Goal: Transaction & Acquisition: Purchase product/service

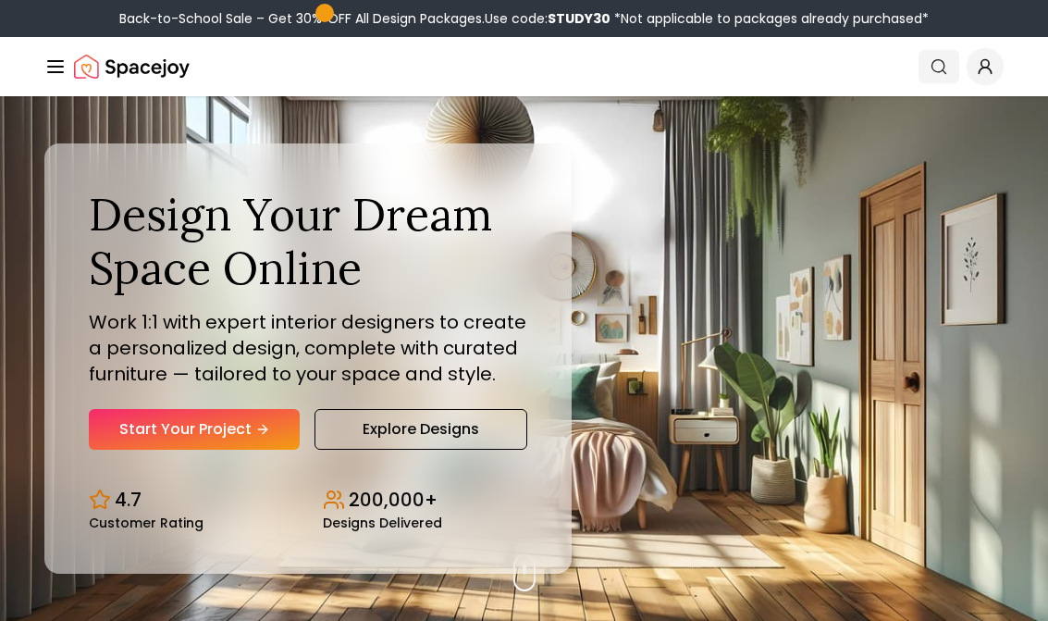
click at [934, 68] on icon "Global" at bounding box center [939, 66] width 18 height 18
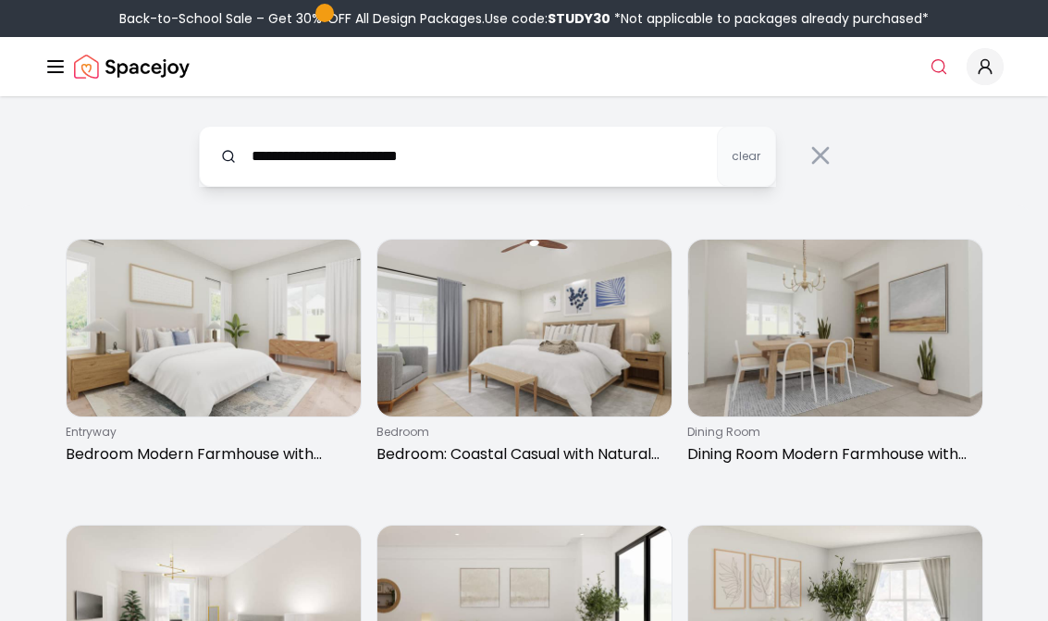
click at [472, 174] on input "**********" at bounding box center [487, 156] width 577 height 61
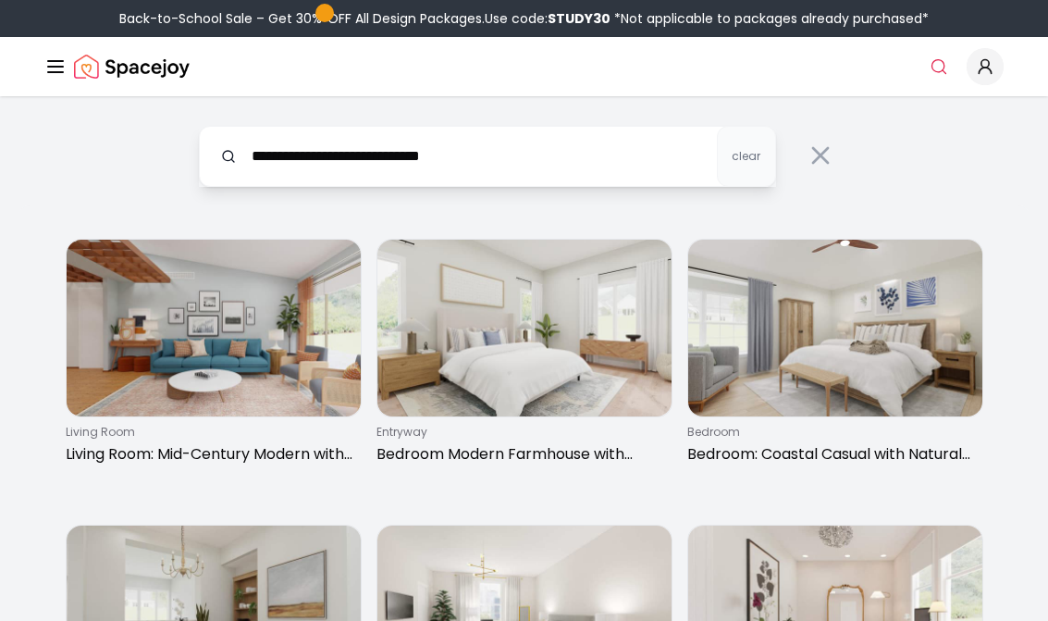
click at [468, 165] on input "**********" at bounding box center [487, 156] width 577 height 61
type input "***"
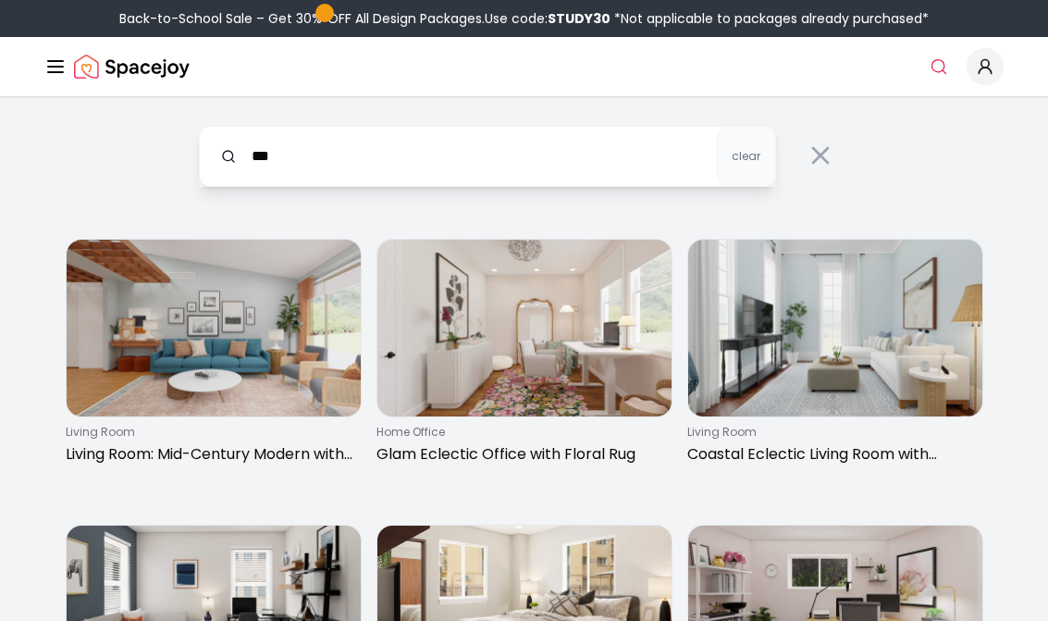
click at [55, 65] on icon "Global" at bounding box center [55, 66] width 22 height 22
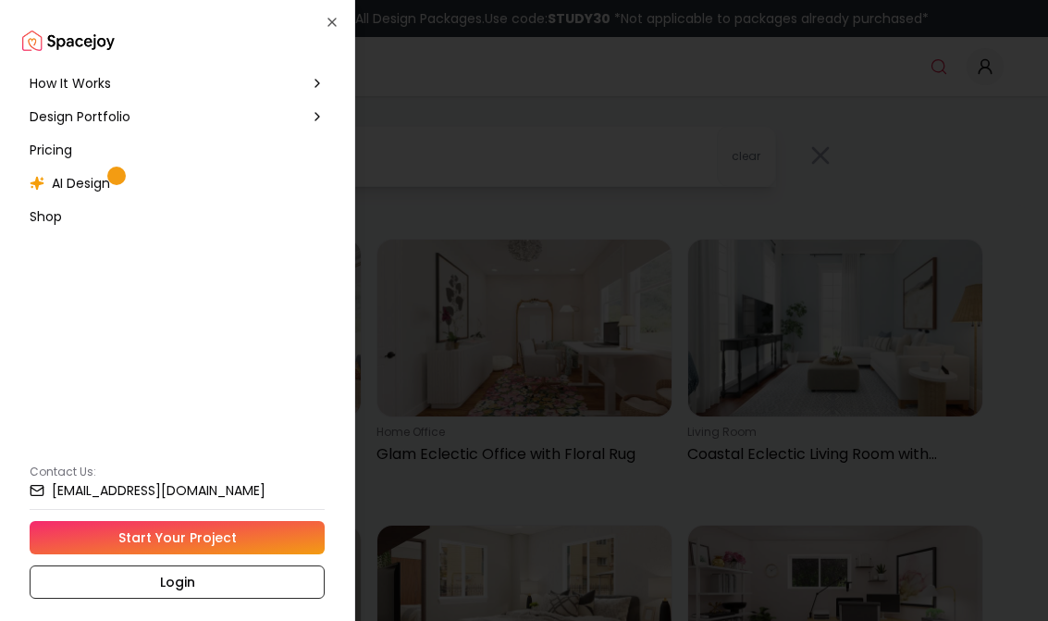
click at [73, 142] on div "Pricing" at bounding box center [177, 149] width 310 height 33
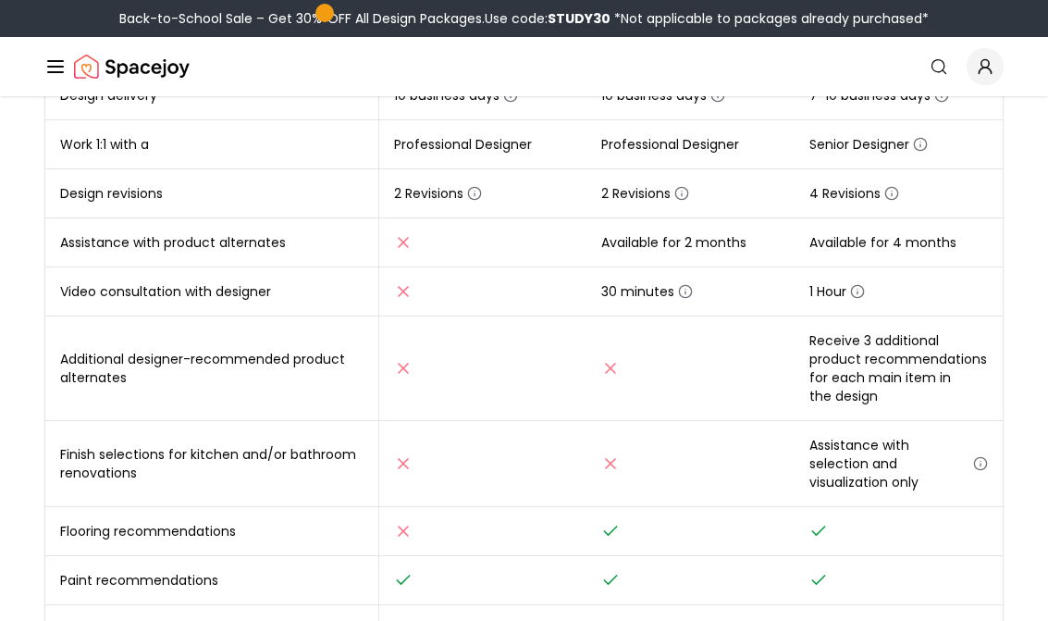
scroll to position [517, 0]
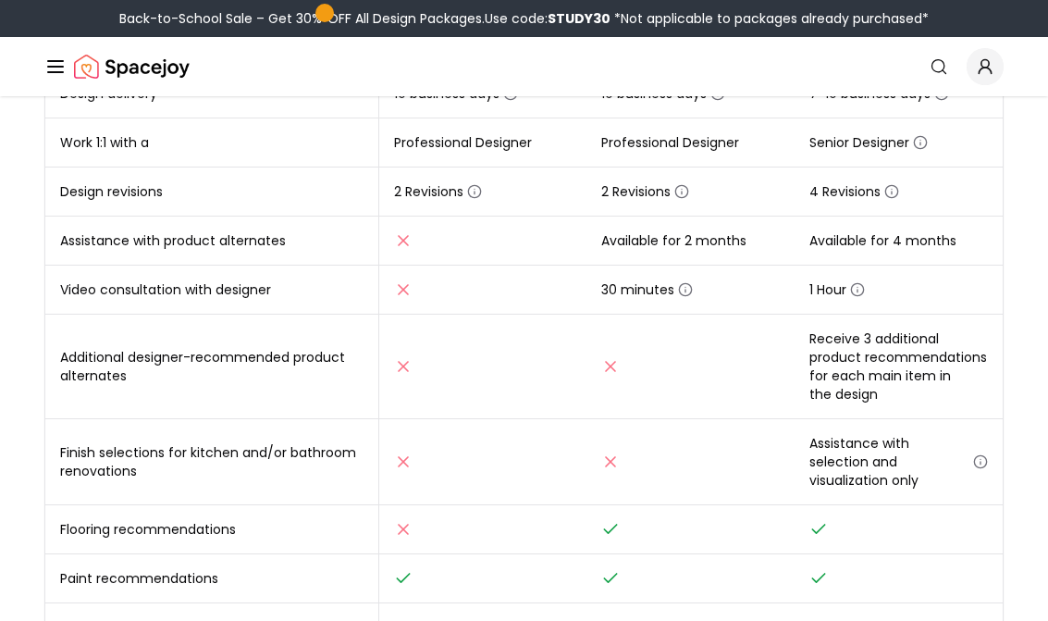
click at [140, 92] on nav "Spacejoy Search How It Works Design Portfolio Pricing AI Design Shop Search Sta…" at bounding box center [523, 66] width 959 height 59
click at [129, 70] on img "Spacejoy" at bounding box center [132, 66] width 116 height 37
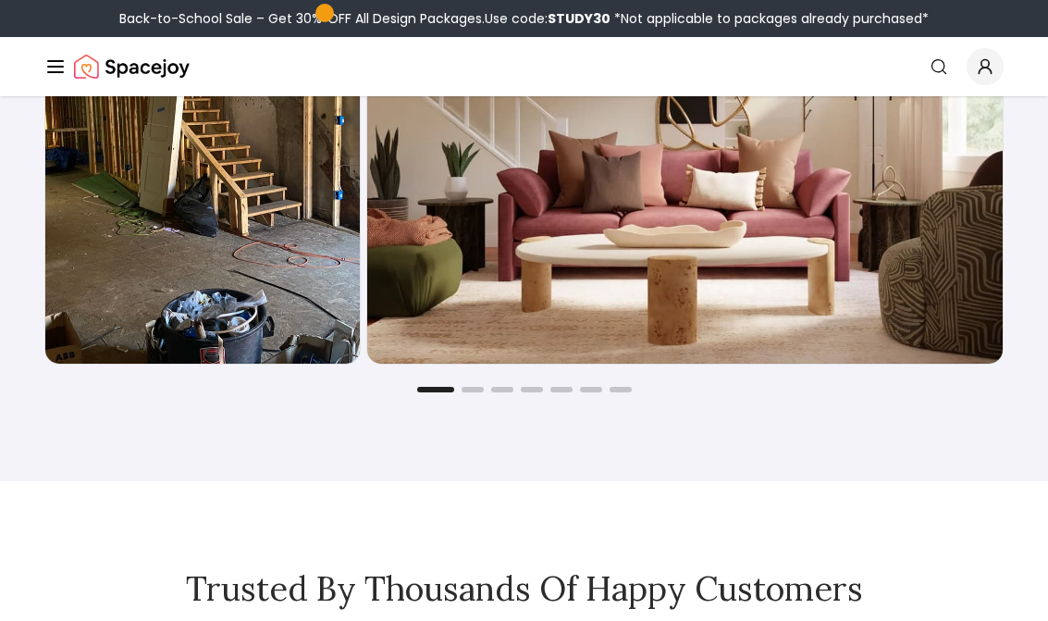
scroll to position [3039, 0]
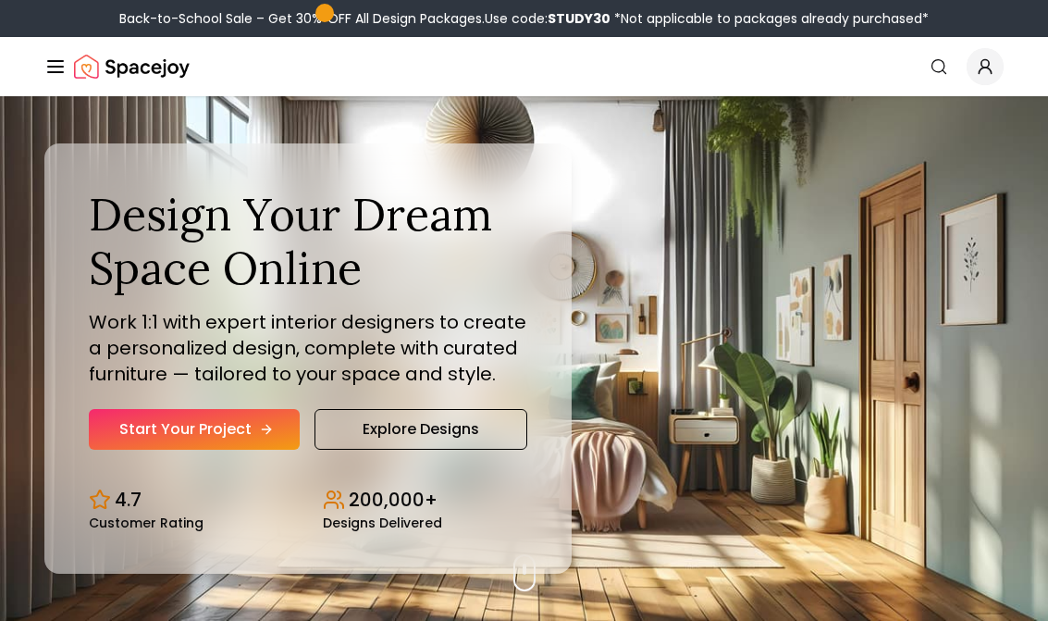
click at [183, 435] on link "Start Your Project" at bounding box center [194, 429] width 211 height 41
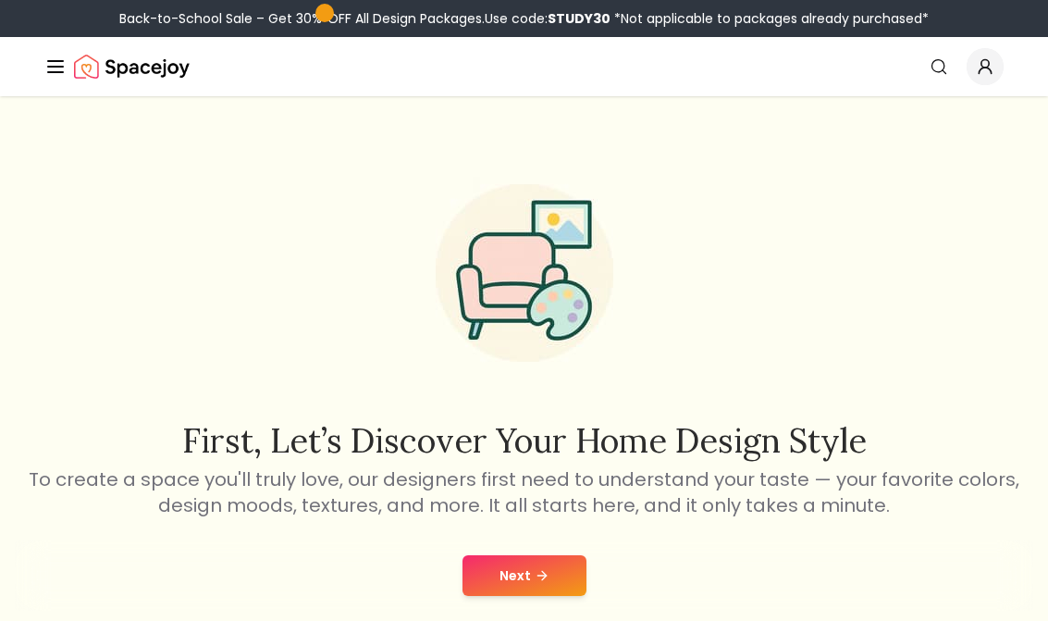
click at [513, 572] on button "Next" at bounding box center [524, 575] width 124 height 41
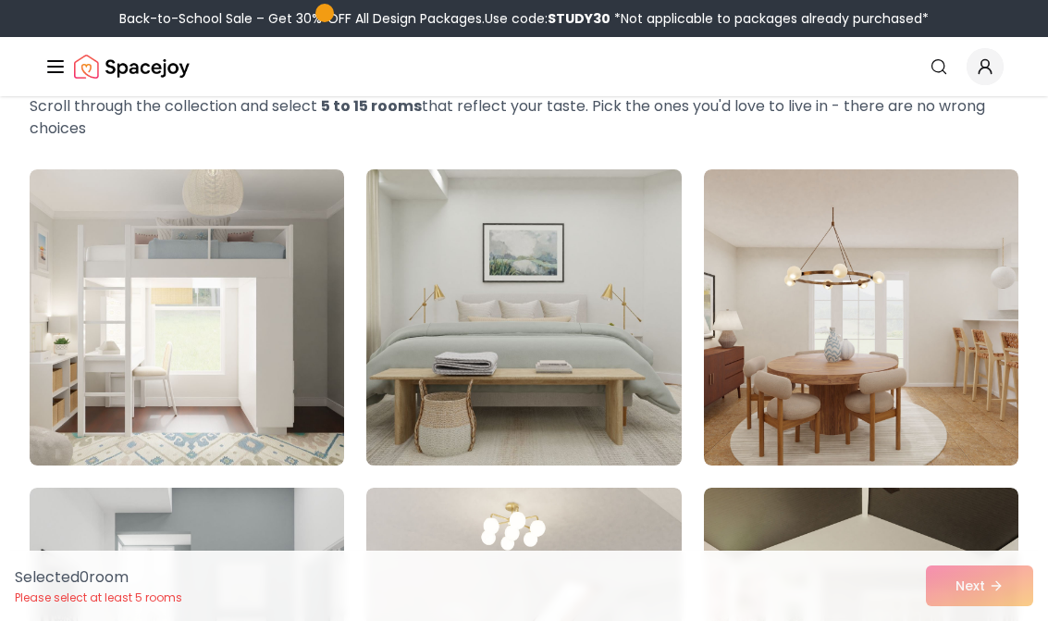
scroll to position [114, 0]
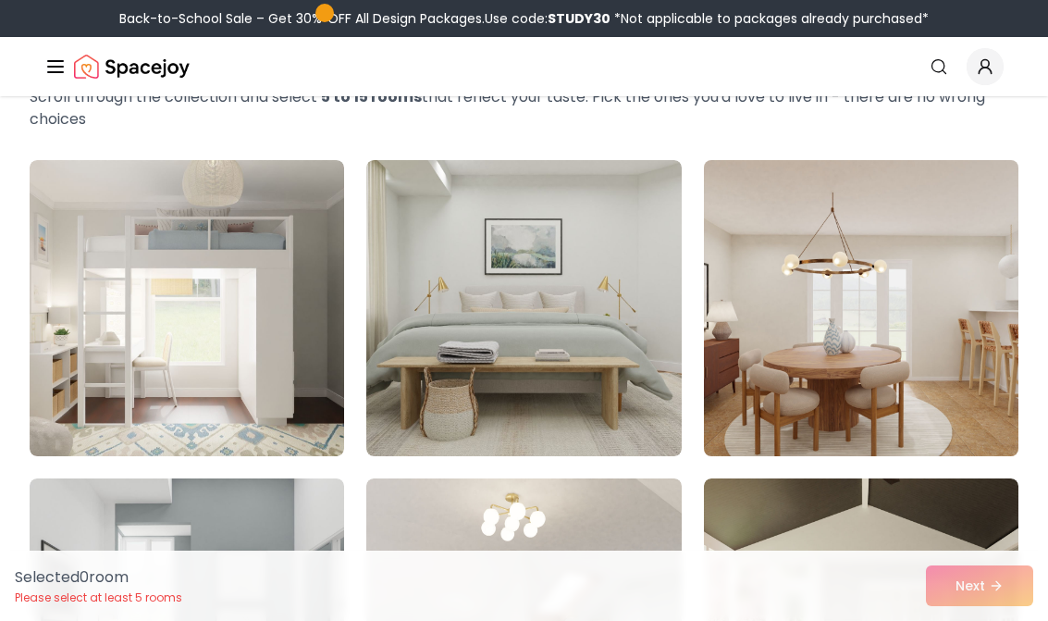
click at [815, 324] on img at bounding box center [861, 308] width 330 height 311
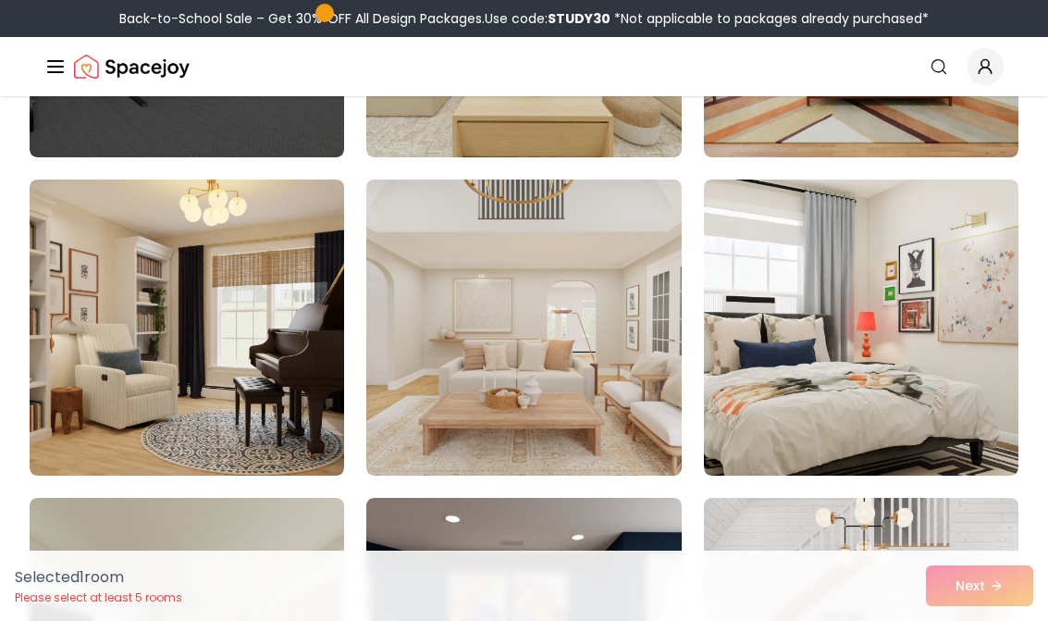
scroll to position [2007, 0]
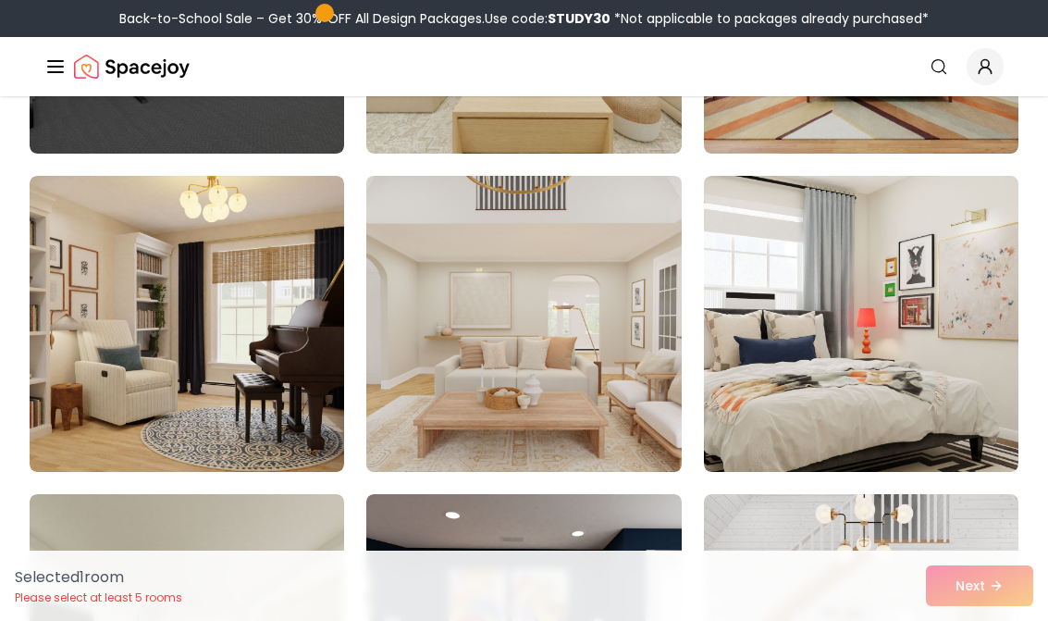
click at [584, 401] on img at bounding box center [524, 323] width 330 height 311
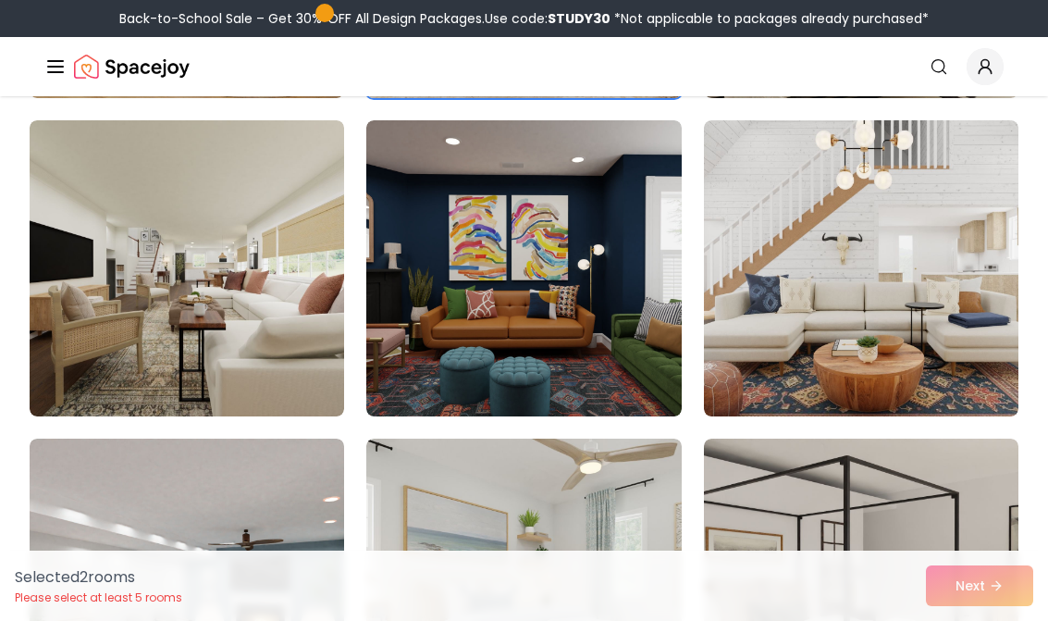
scroll to position [2386, 0]
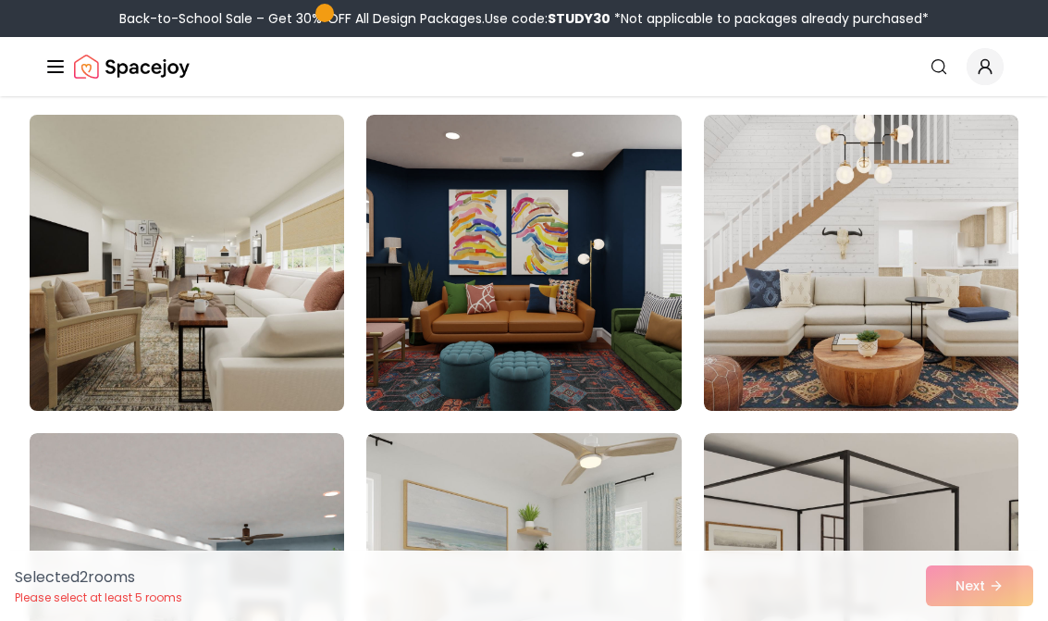
click at [228, 377] on img at bounding box center [186, 262] width 330 height 311
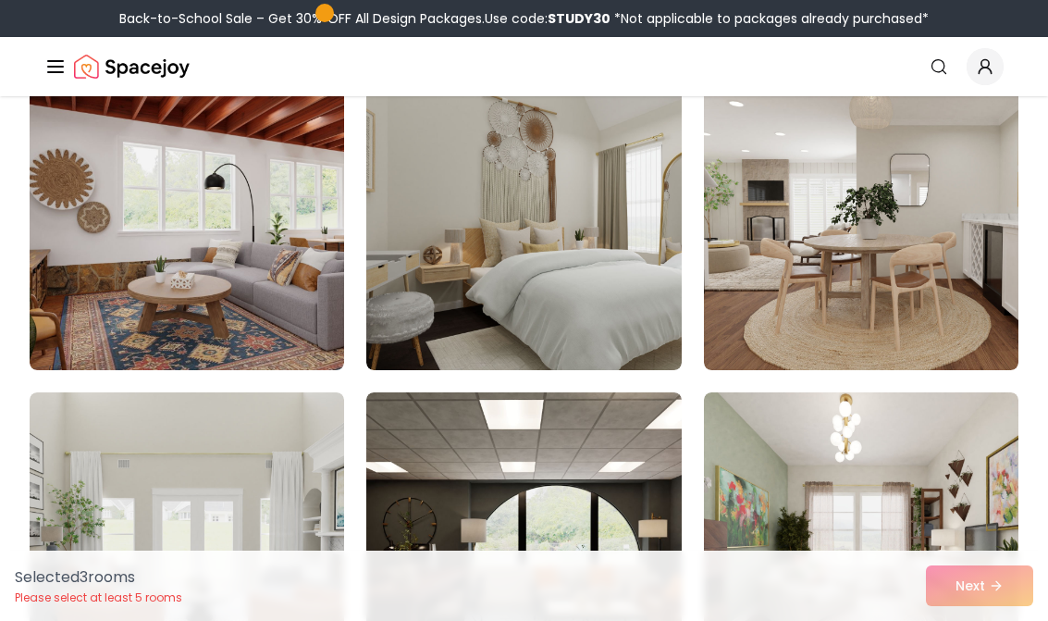
scroll to position [4014, 0]
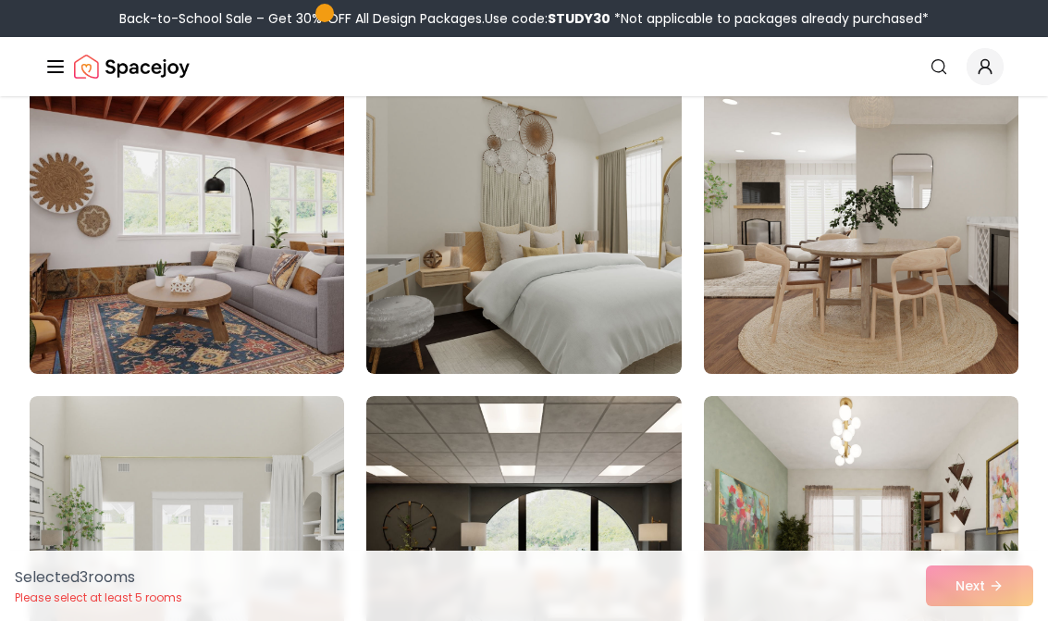
click at [770, 318] on img at bounding box center [861, 225] width 330 height 311
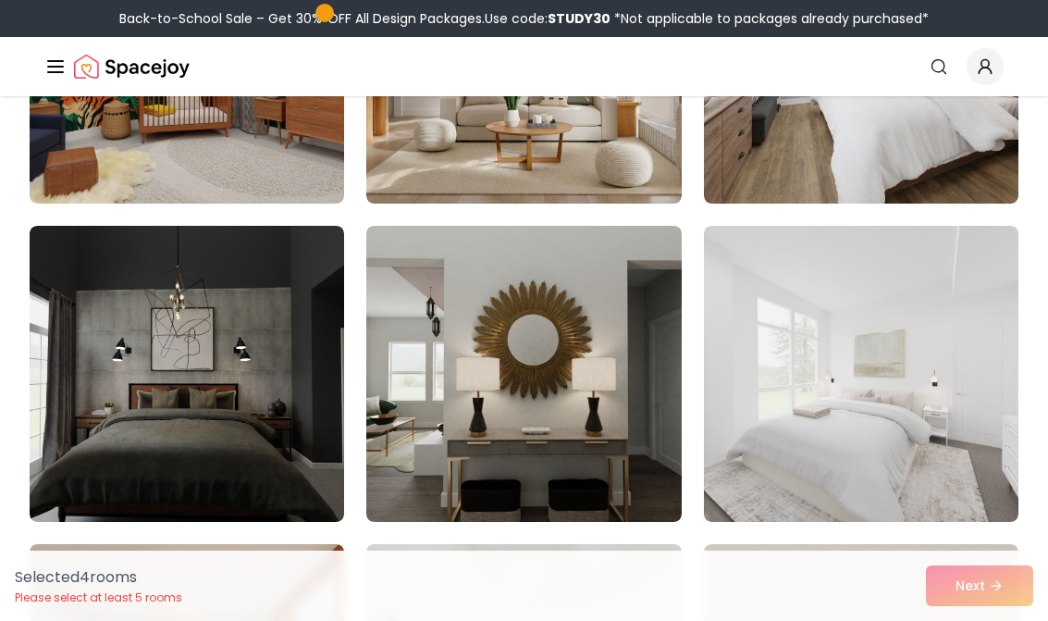
scroll to position [8769, 0]
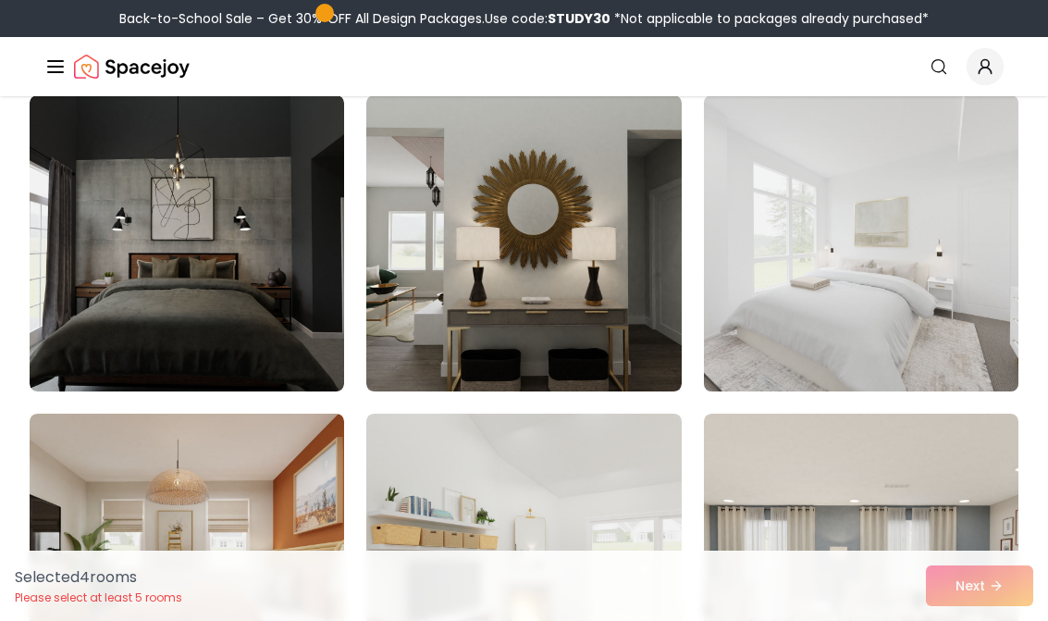
click at [785, 307] on img at bounding box center [861, 243] width 330 height 311
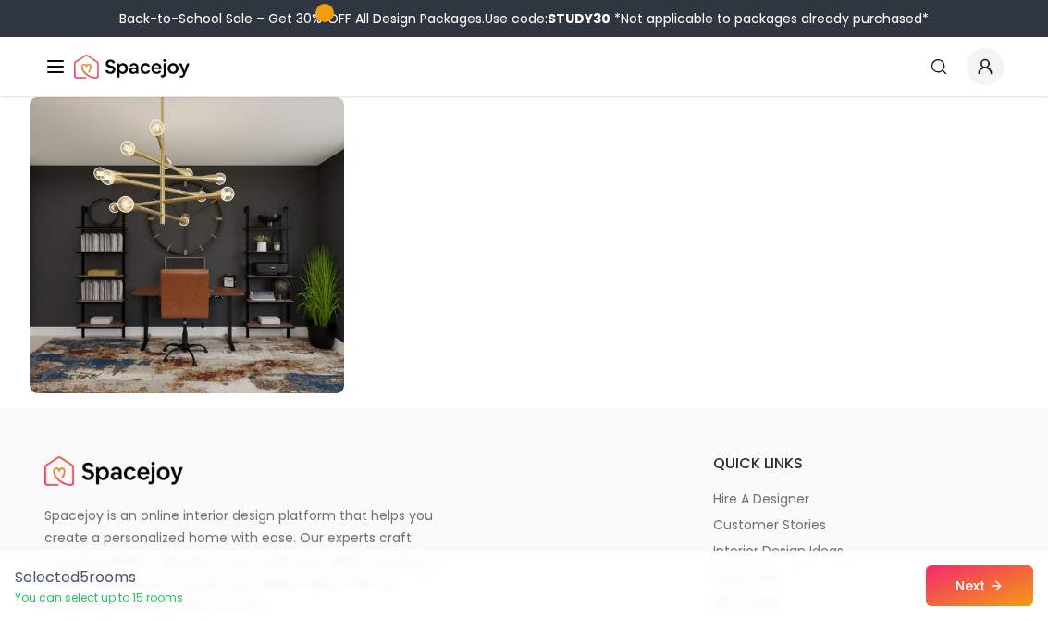
scroll to position [10680, 0]
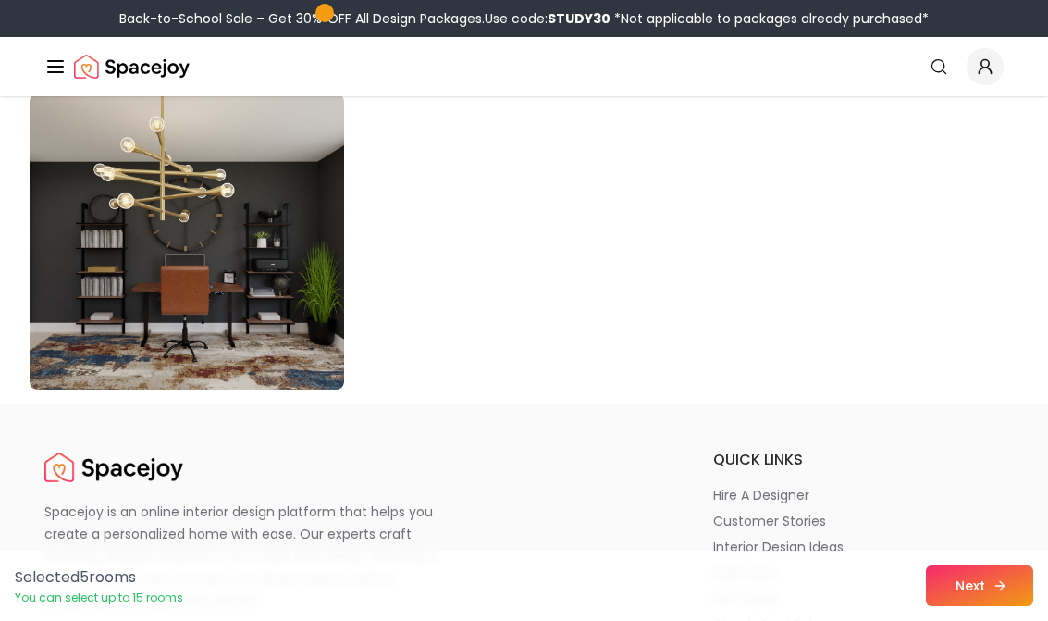
click at [980, 574] on button "Next" at bounding box center [979, 585] width 107 height 41
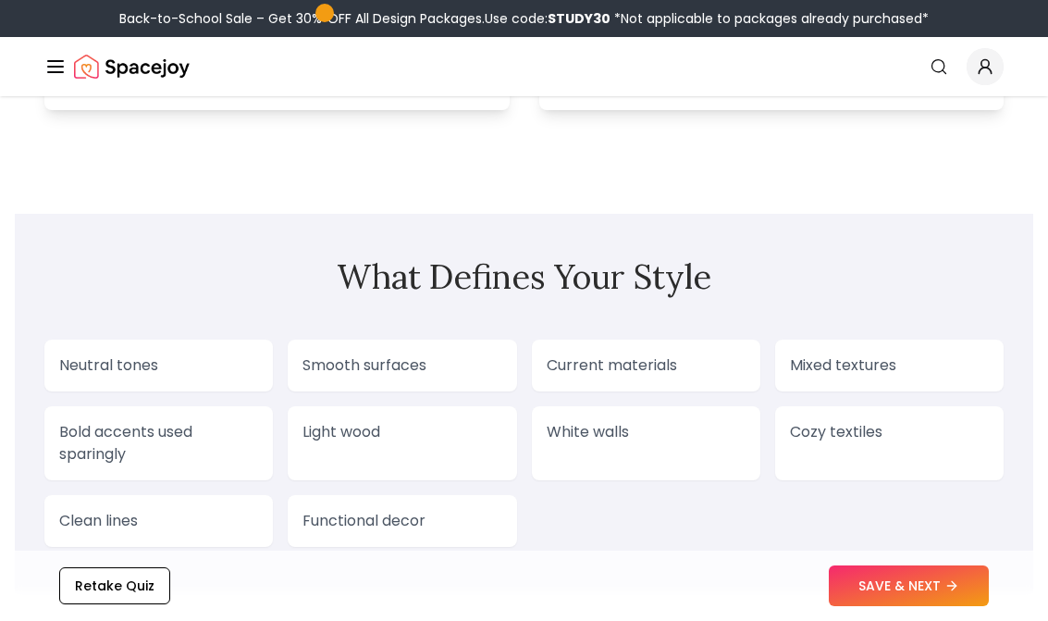
scroll to position [1602, 0]
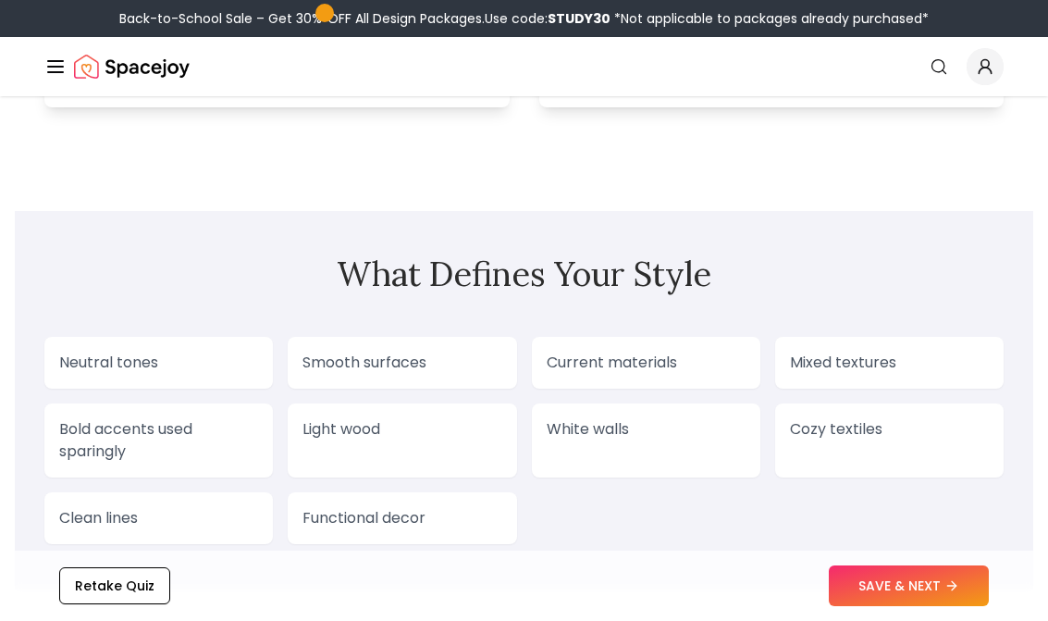
click at [175, 388] on div "Neutral tones" at bounding box center [158, 363] width 228 height 52
click at [182, 374] on p "Neutral tones" at bounding box center [158, 362] width 199 height 22
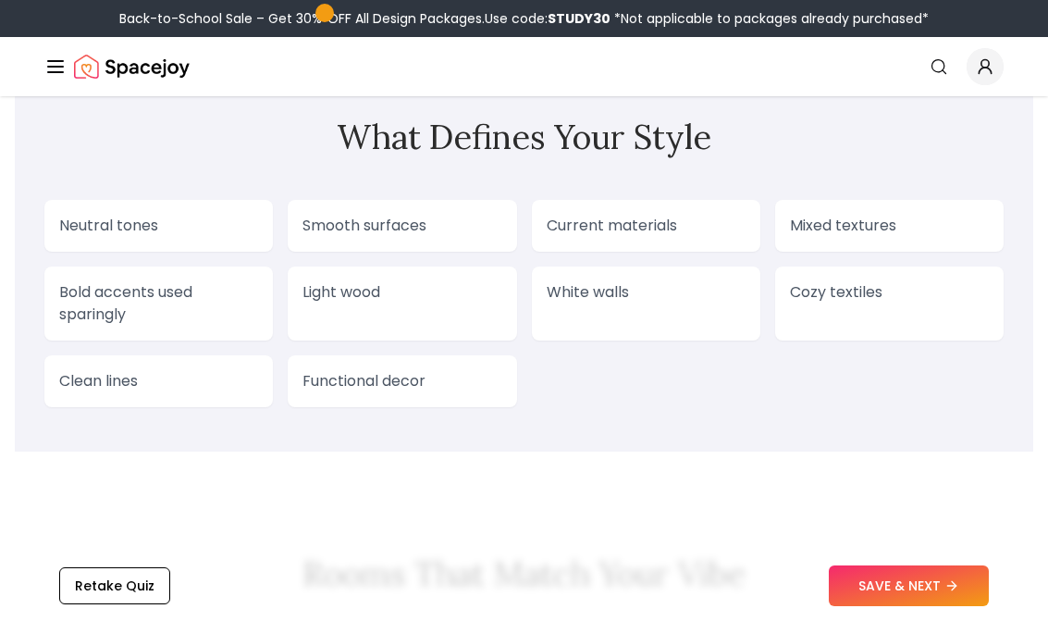
scroll to position [1750, 0]
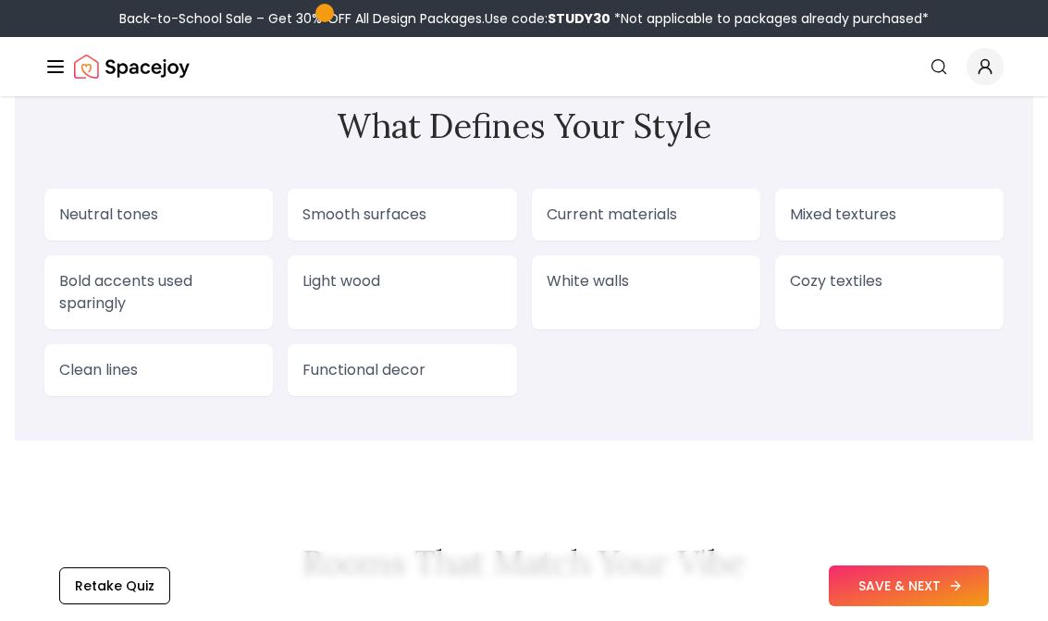
click at [893, 594] on button "SAVE & NEXT" at bounding box center [909, 585] width 160 height 41
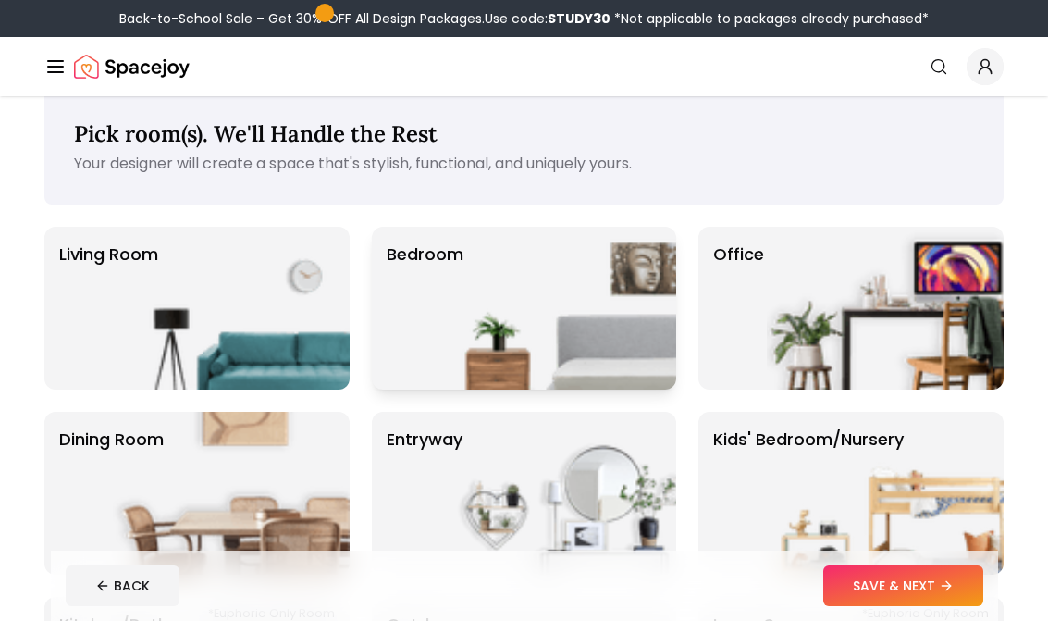
scroll to position [30, 0]
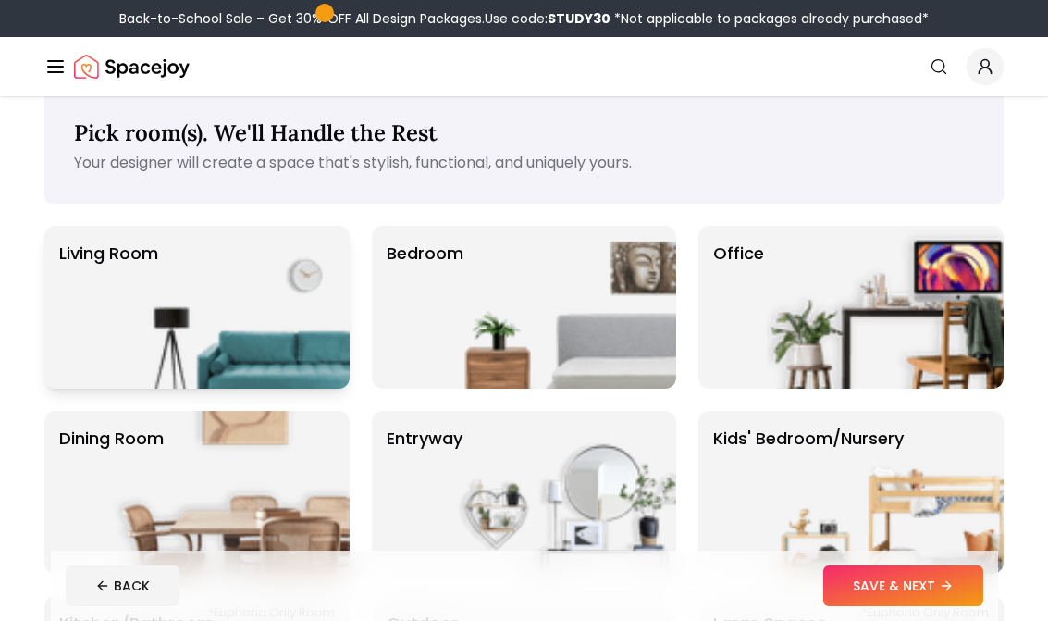
click at [253, 314] on img at bounding box center [231, 307] width 237 height 163
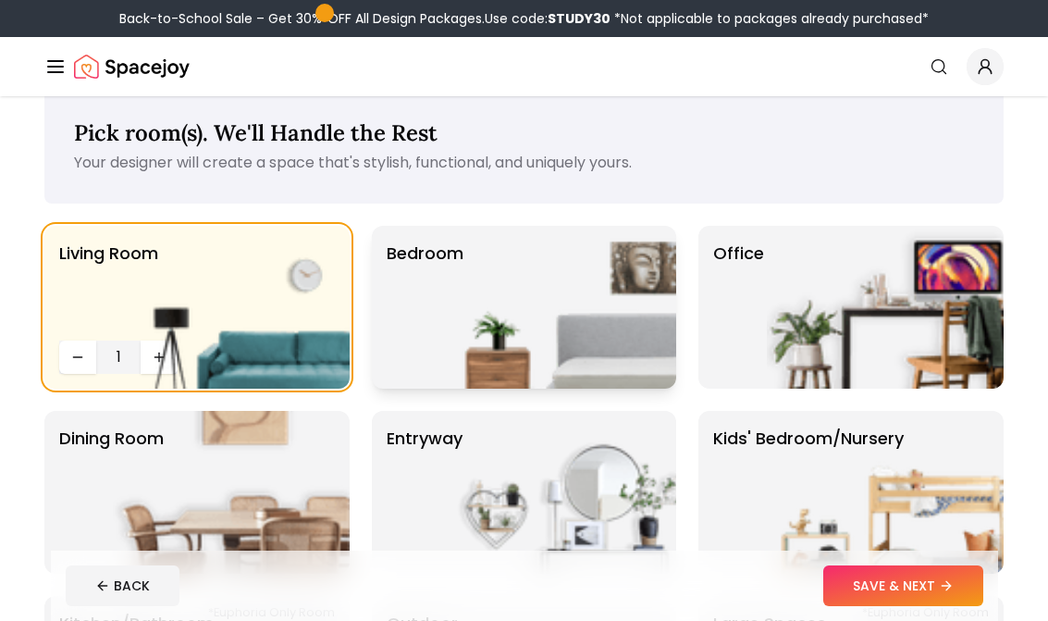
click at [476, 329] on img at bounding box center [557, 307] width 237 height 163
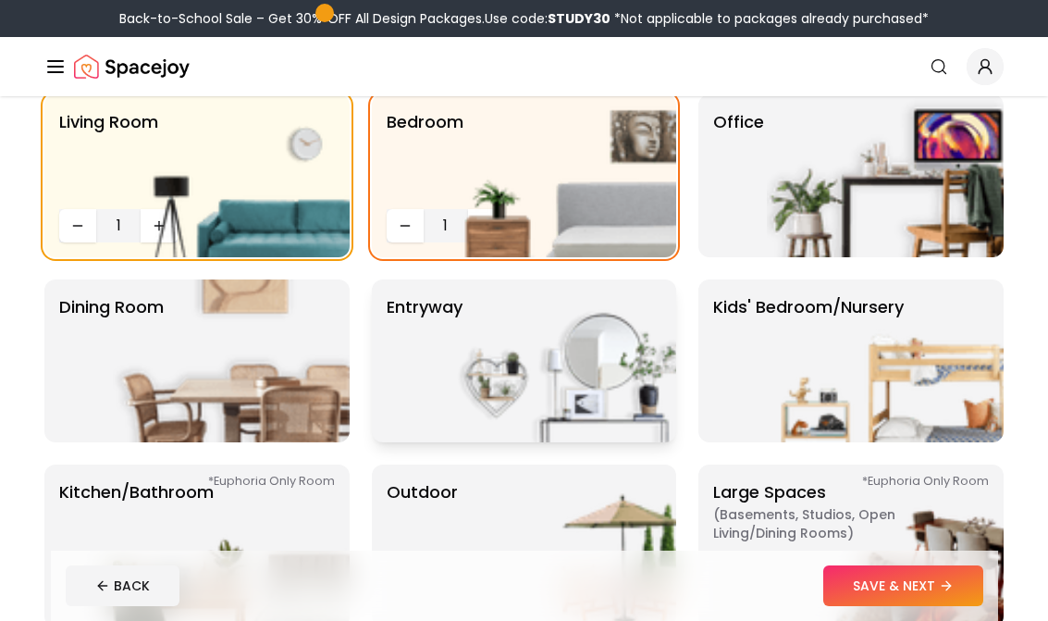
scroll to position [162, 0]
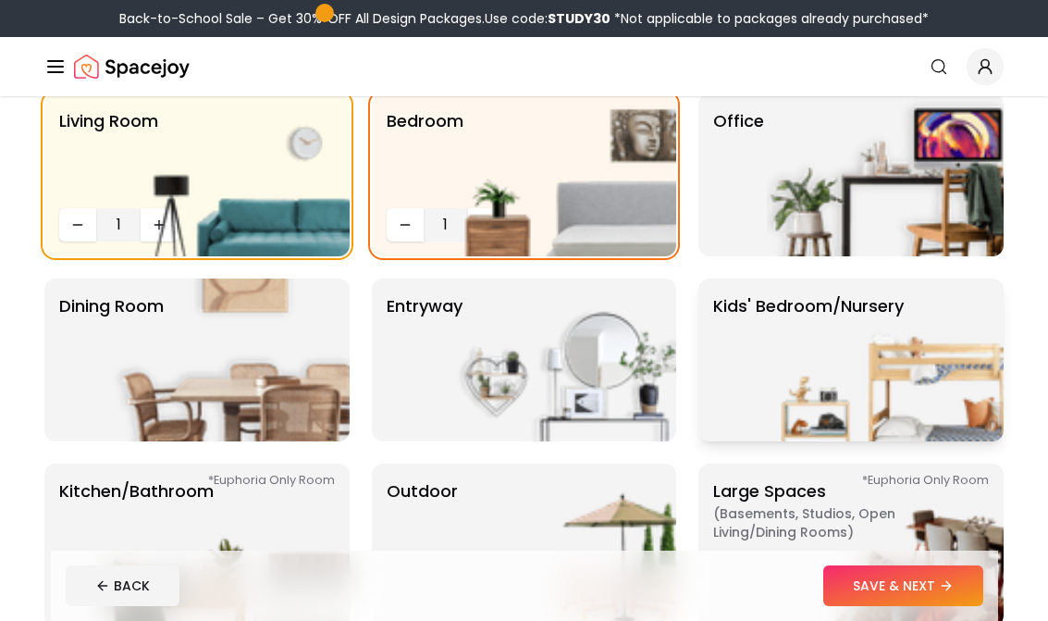
click at [837, 352] on img at bounding box center [885, 359] width 237 height 163
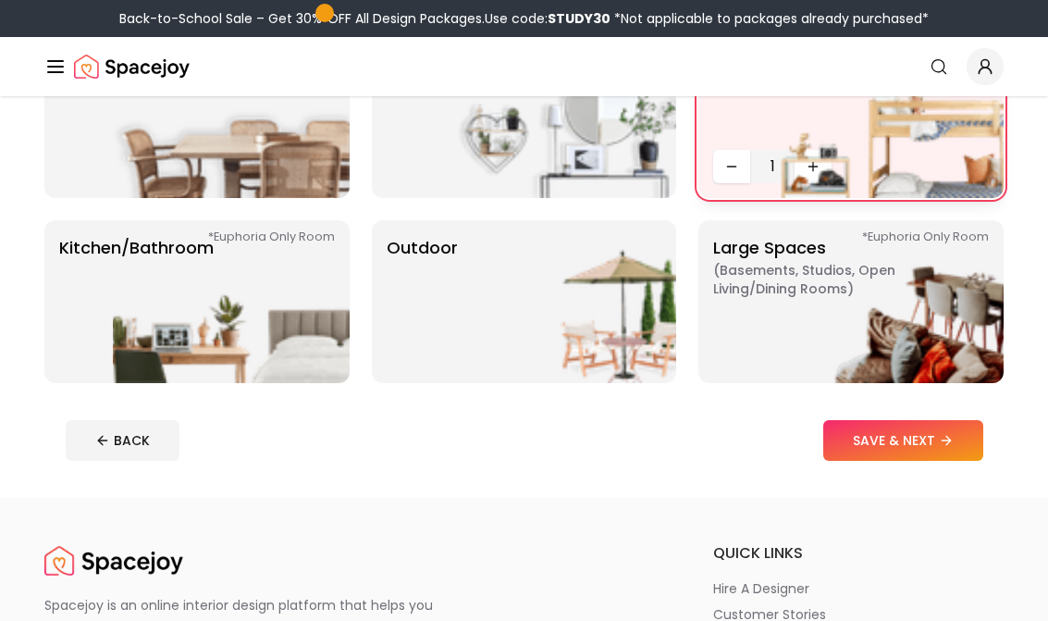
scroll to position [408, 0]
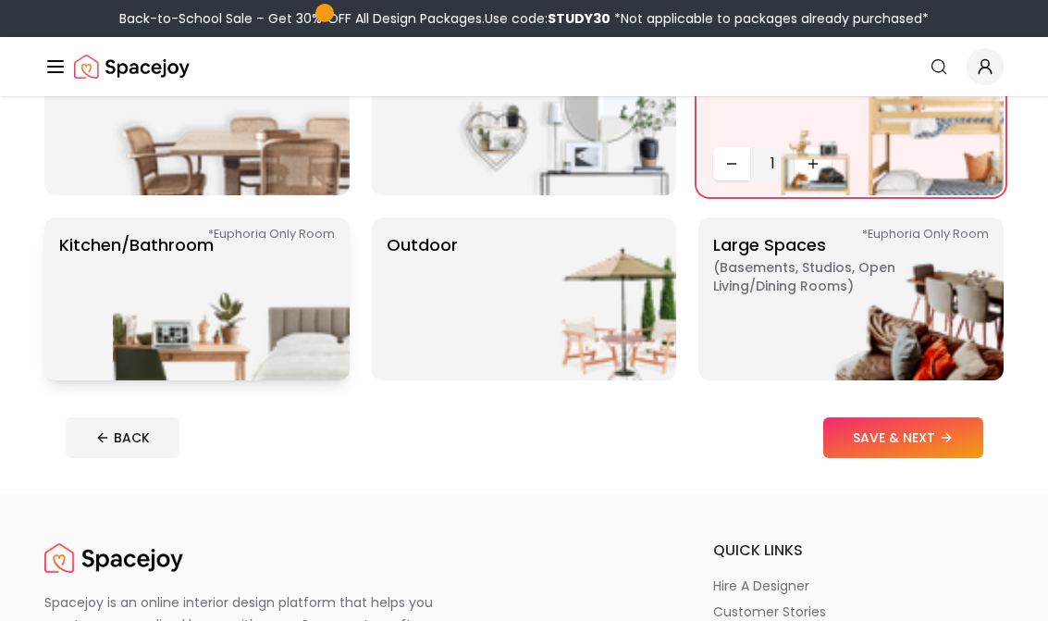
click at [219, 317] on img at bounding box center [231, 298] width 237 height 163
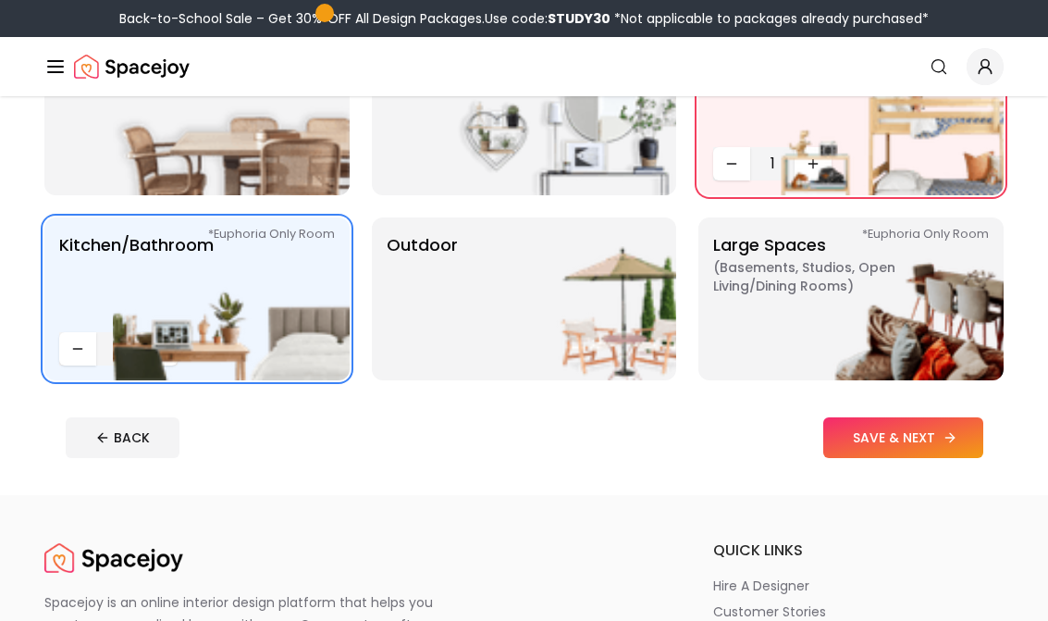
click at [881, 439] on button "SAVE & NEXT" at bounding box center [903, 437] width 160 height 41
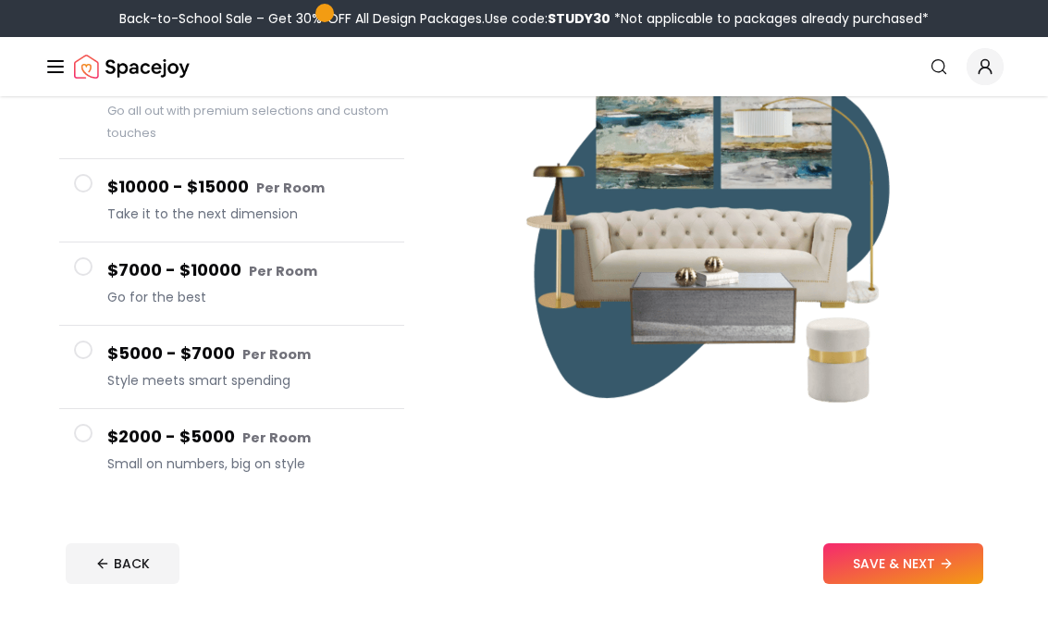
scroll to position [245, 0]
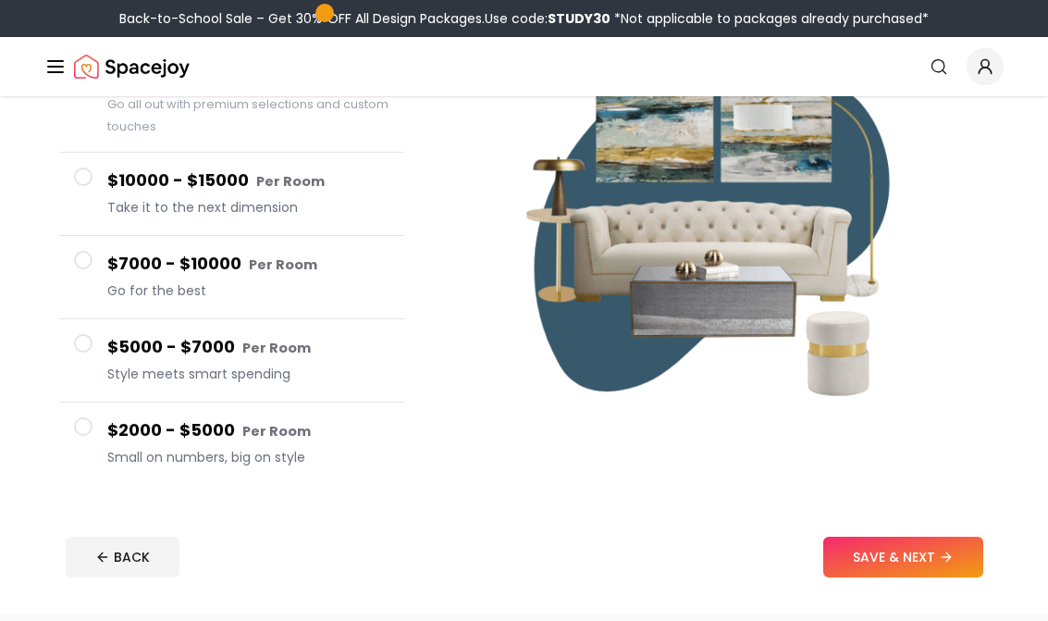
click at [98, 444] on button "$2000 - $5000 Per Room Small on numbers, big on style" at bounding box center [231, 443] width 345 height 82
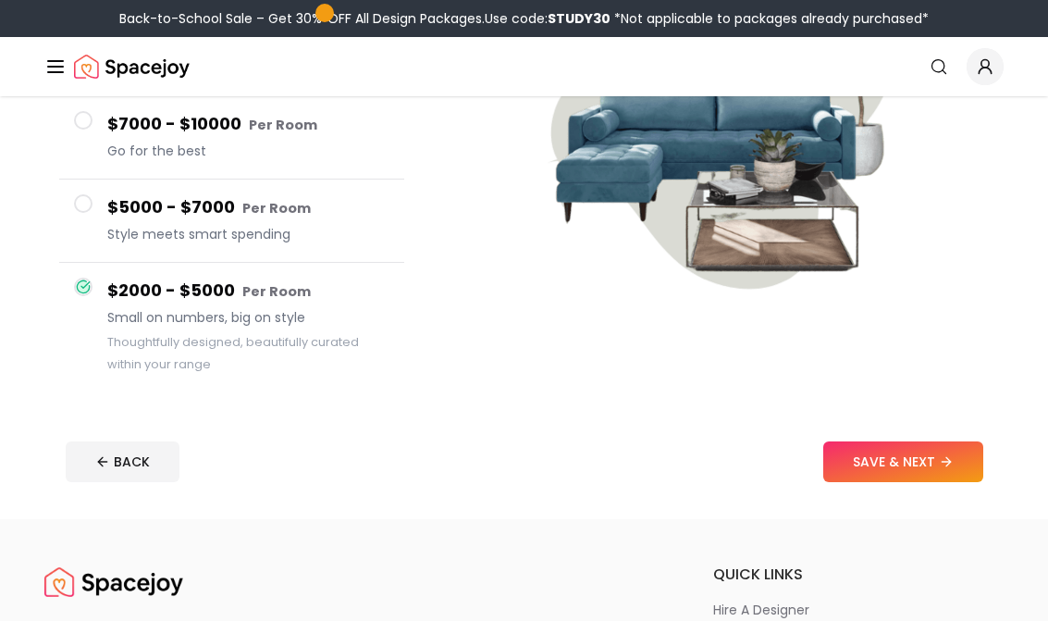
scroll to position [342, 0]
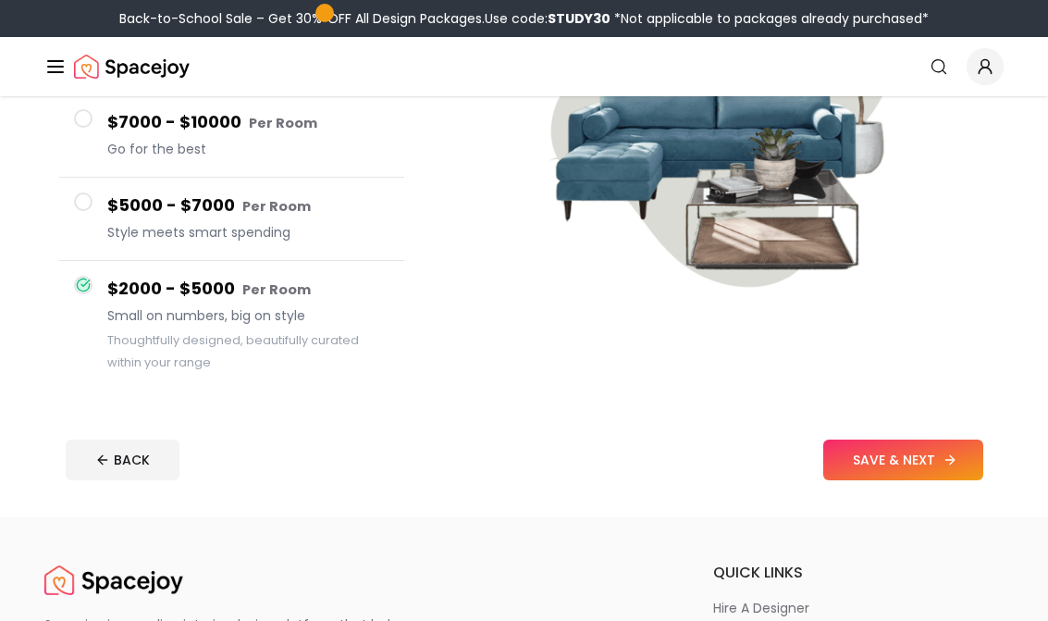
click at [933, 458] on button "SAVE & NEXT" at bounding box center [903, 459] width 160 height 41
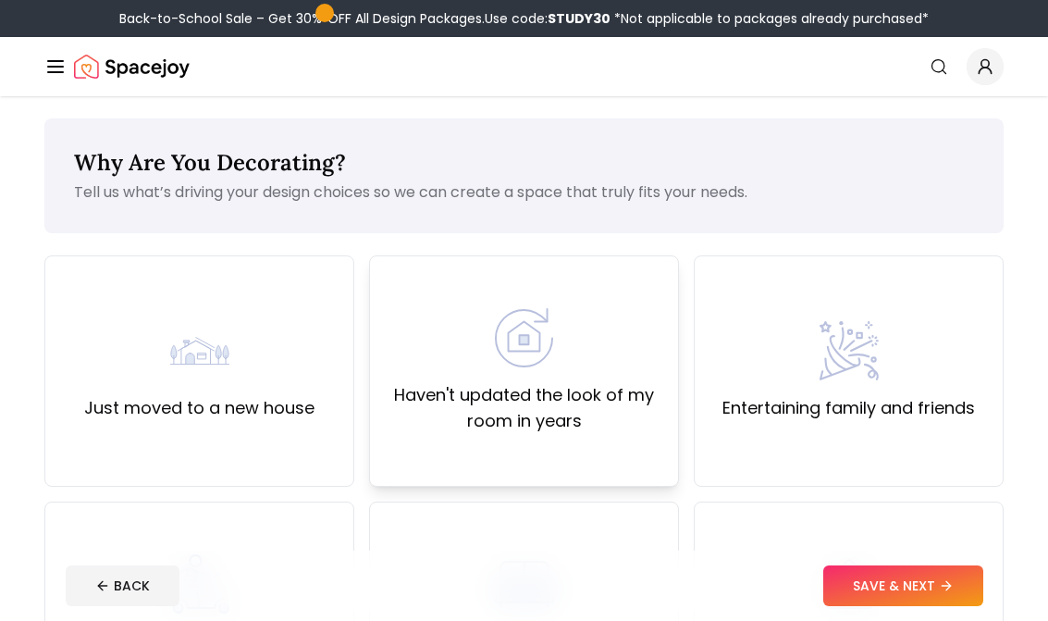
click at [499, 377] on div "Haven't updated the look of my room in years" at bounding box center [524, 371] width 278 height 126
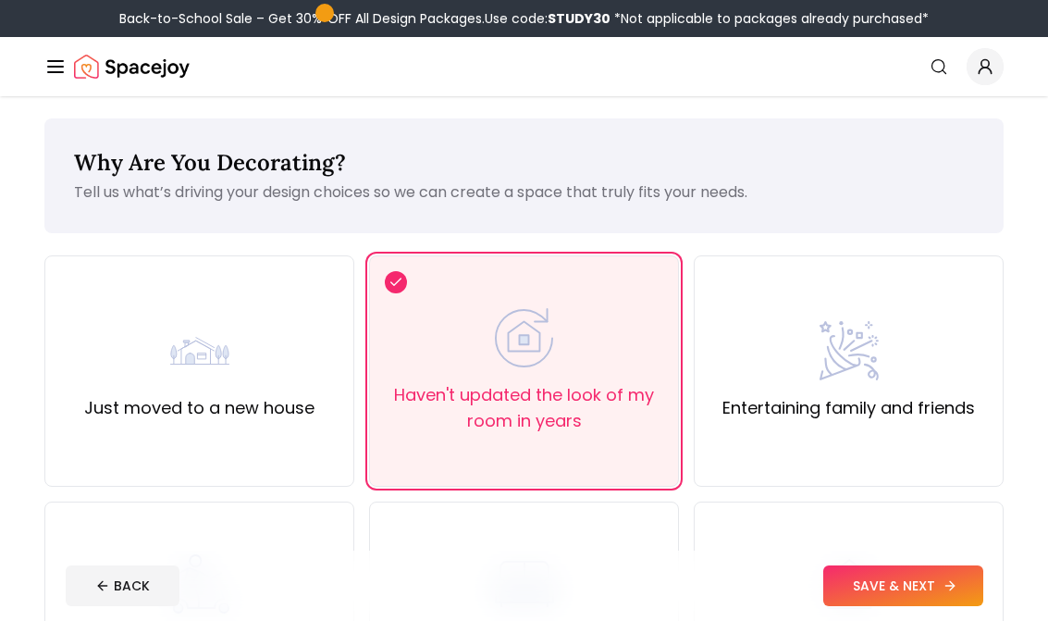
click at [871, 582] on button "SAVE & NEXT" at bounding box center [903, 585] width 160 height 41
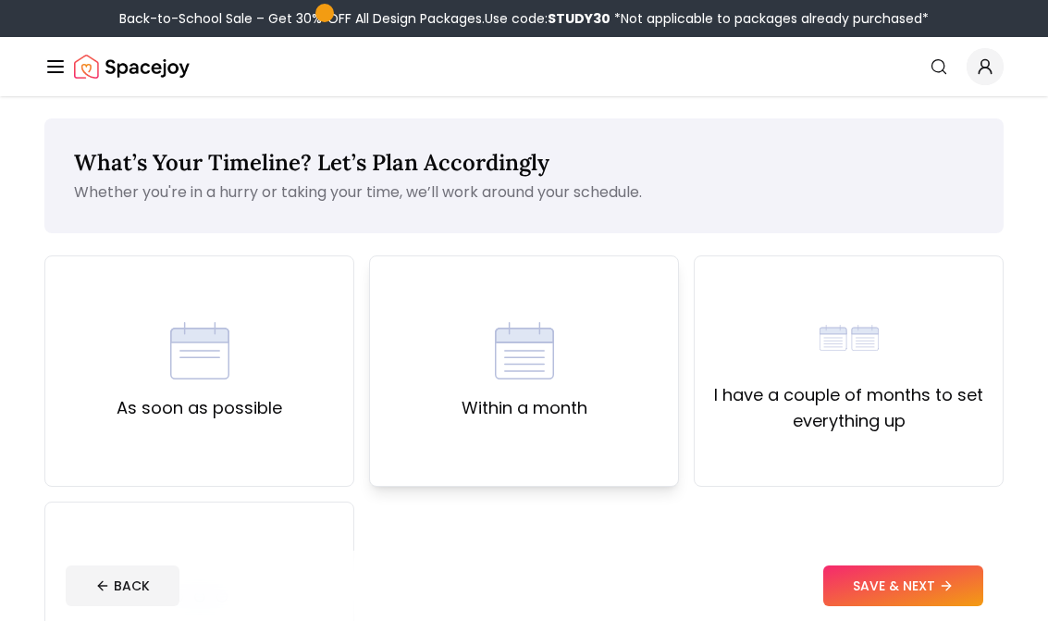
click at [388, 431] on div "Within a month" at bounding box center [524, 370] width 310 height 231
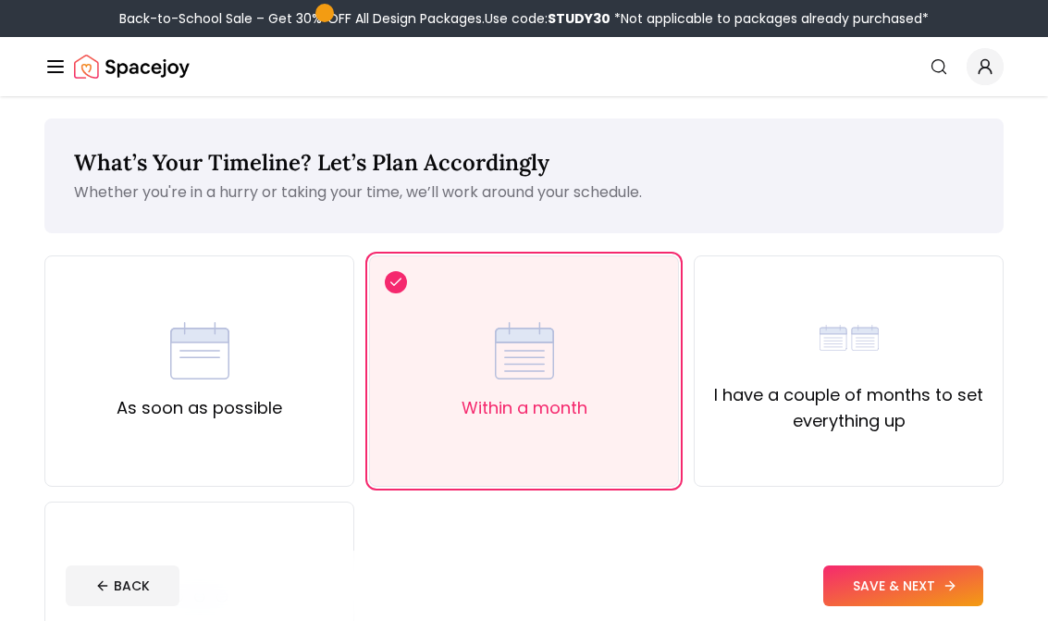
click at [922, 581] on button "SAVE & NEXT" at bounding box center [903, 585] width 160 height 41
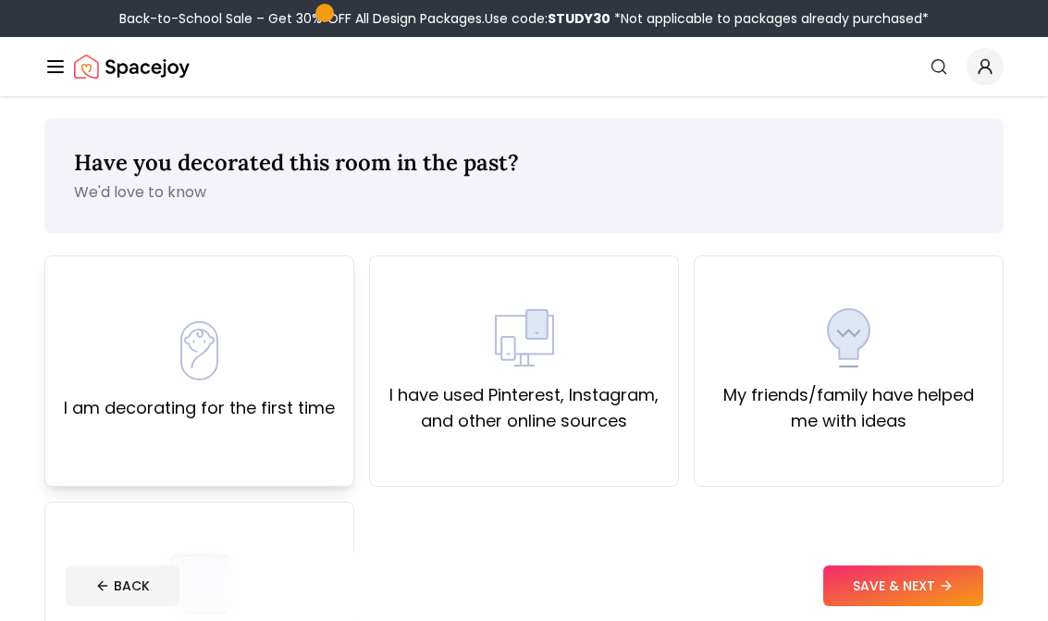
click at [344, 440] on div "I am decorating for the first time" at bounding box center [199, 370] width 310 height 231
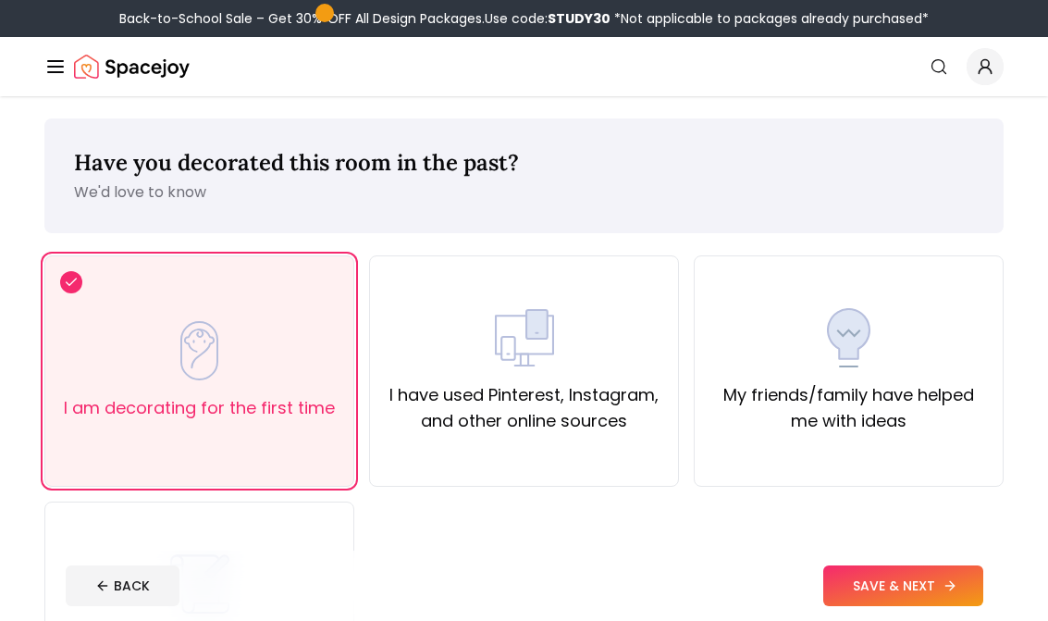
click at [863, 584] on button "SAVE & NEXT" at bounding box center [903, 585] width 160 height 41
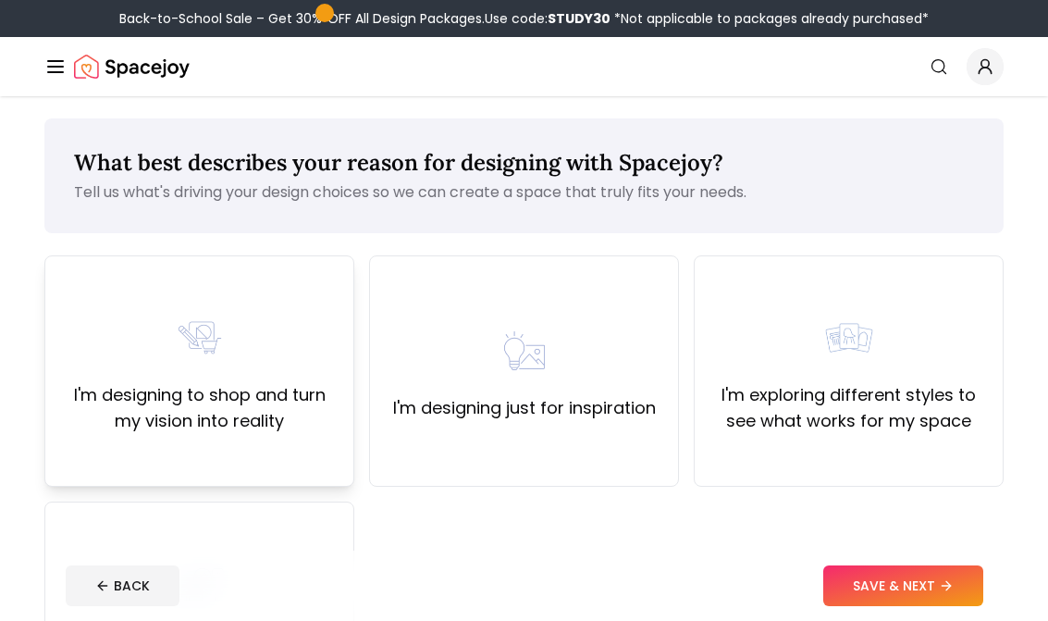
click at [269, 411] on label "I'm designing to shop and turn my vision into reality" at bounding box center [199, 408] width 278 height 52
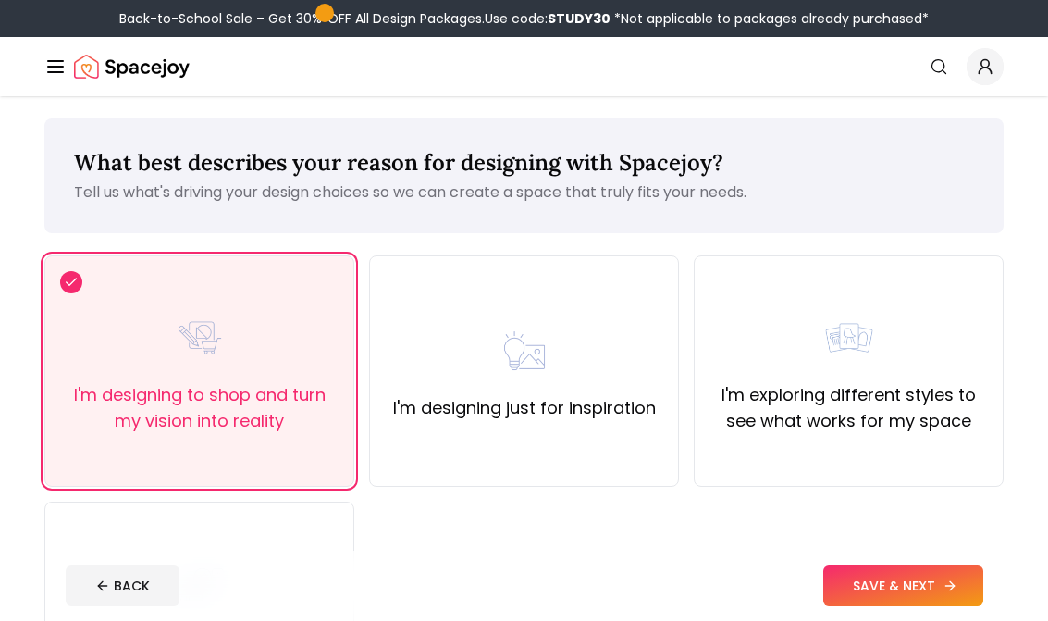
click at [895, 576] on button "SAVE & NEXT" at bounding box center [903, 585] width 160 height 41
click at [926, 575] on button "SAVE & NEXT" at bounding box center [903, 585] width 160 height 41
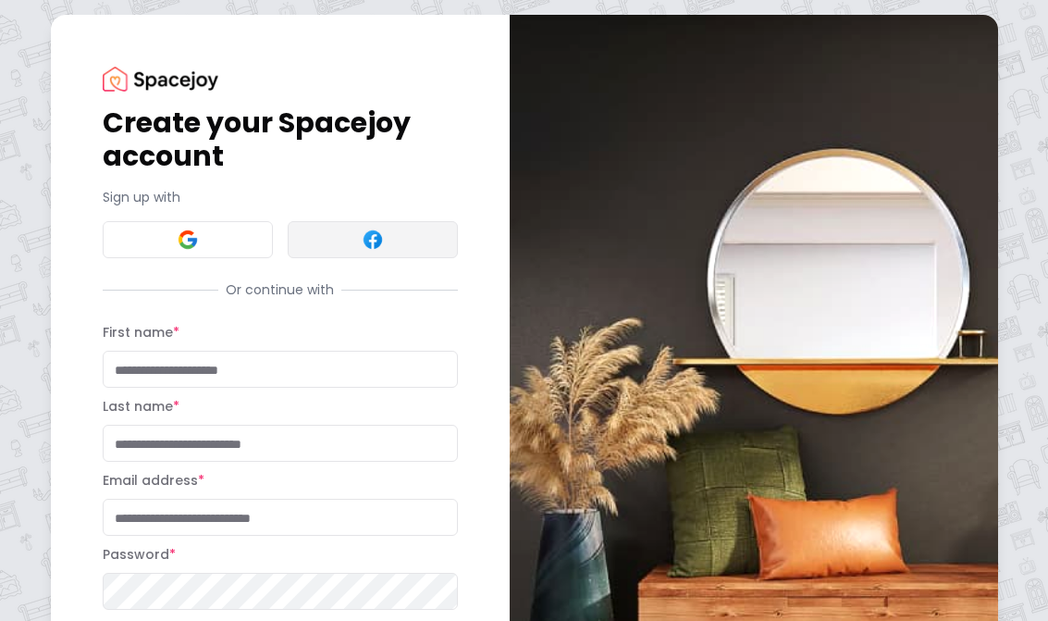
click at [373, 240] on img at bounding box center [373, 239] width 22 height 22
